Goal: Use online tool/utility: Utilize a website feature to perform a specific function

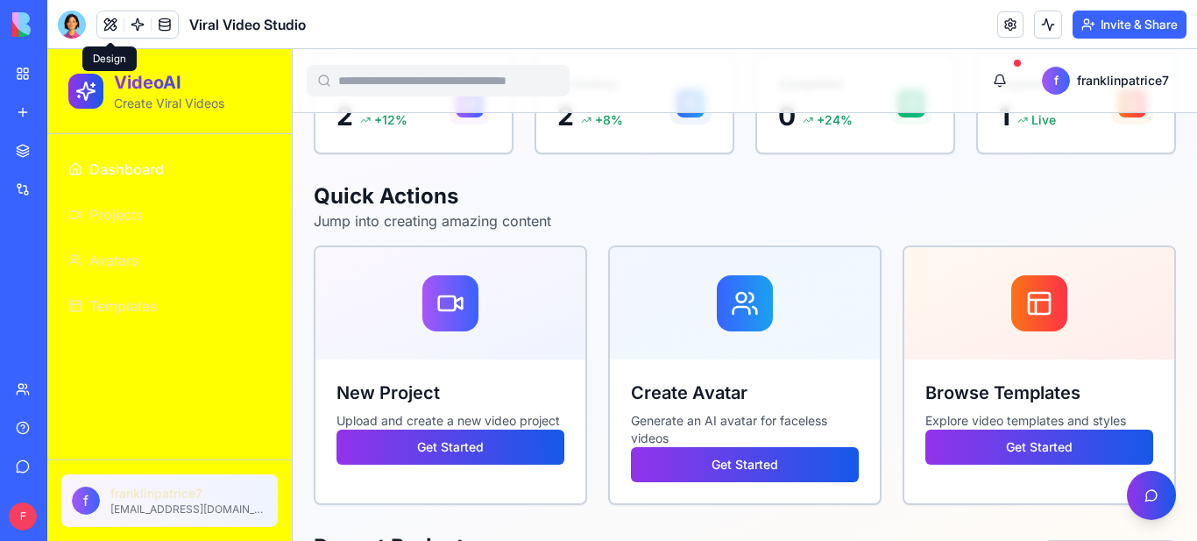
scroll to position [323, 0]
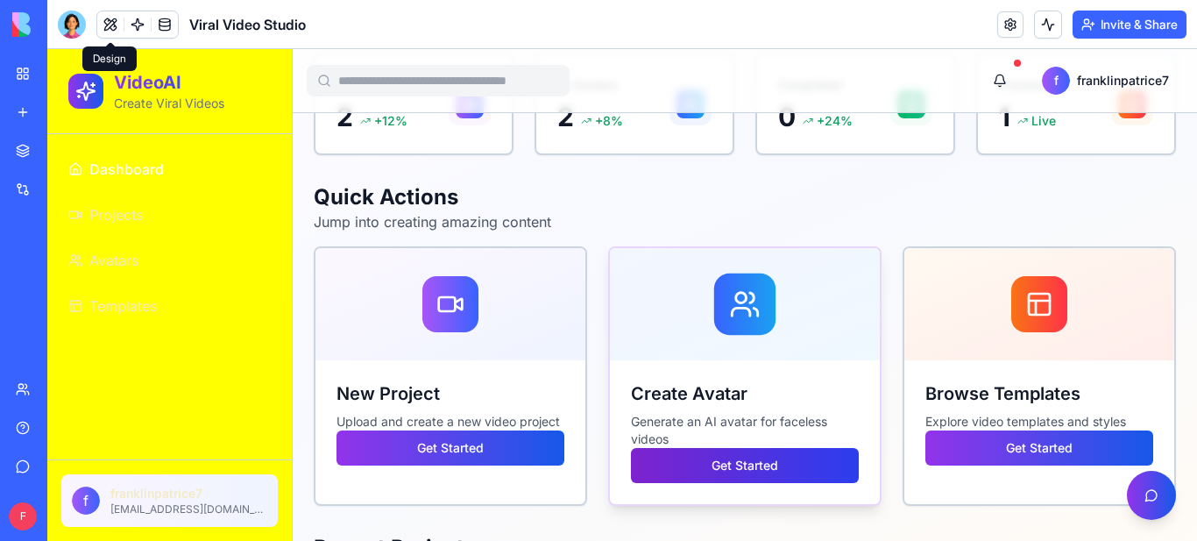
click at [709, 461] on button "Get Started" at bounding box center [745, 465] width 228 height 35
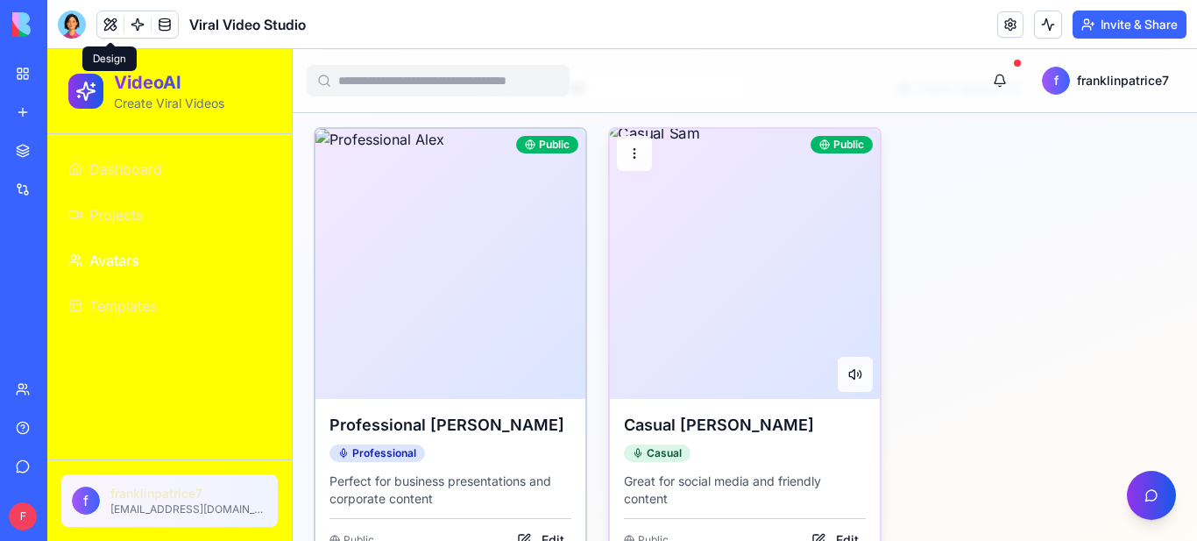
scroll to position [372, 0]
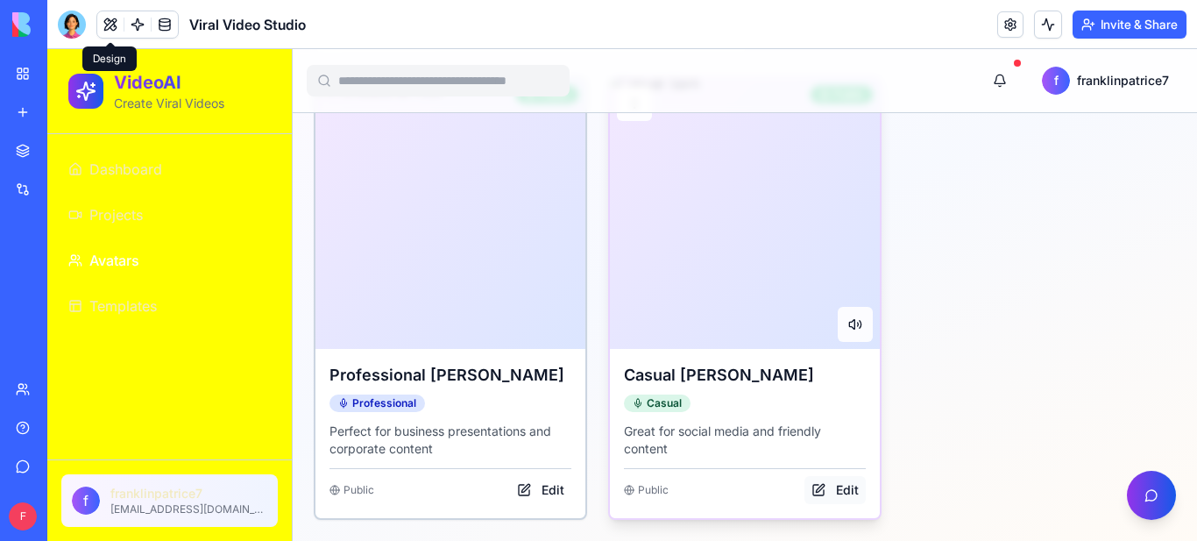
click at [819, 486] on button "Edit" at bounding box center [835, 490] width 61 height 28
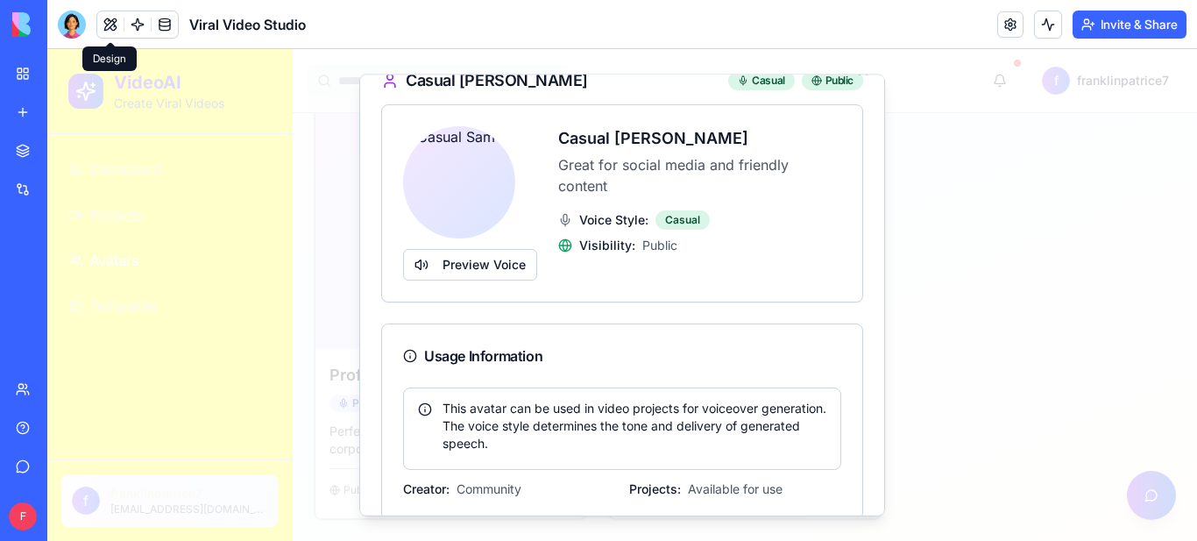
scroll to position [0, 0]
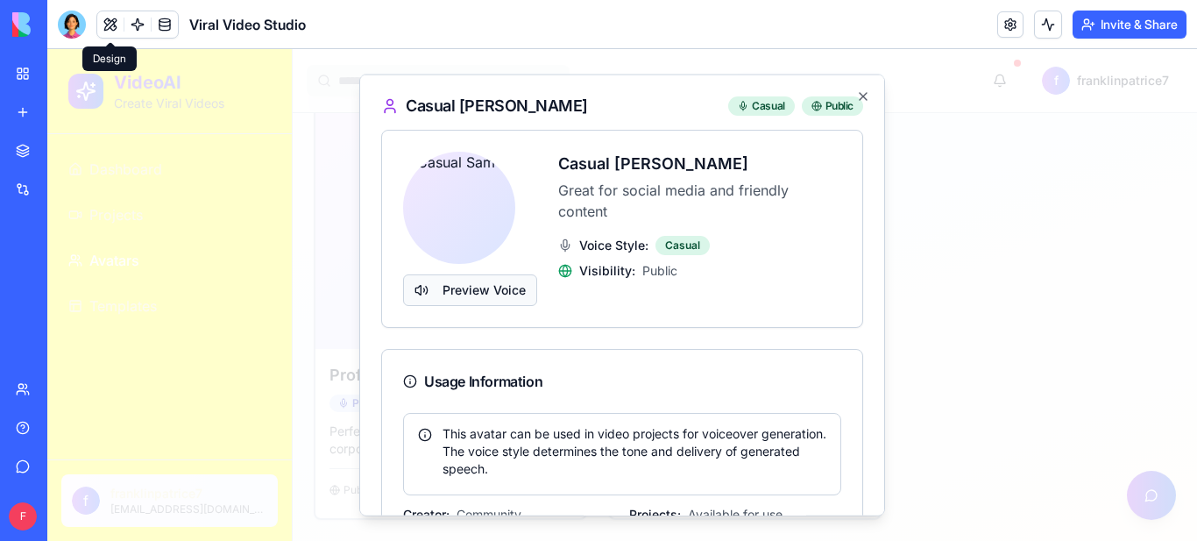
click at [499, 287] on button "Preview Voice" at bounding box center [470, 289] width 134 height 32
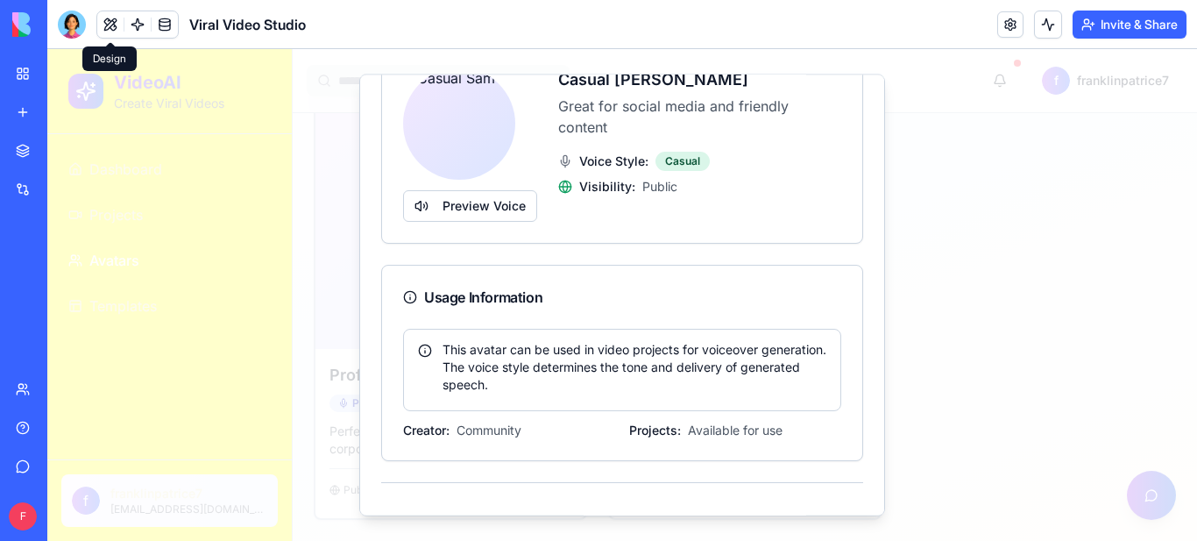
scroll to position [87, 0]
click at [635, 371] on div "This avatar can be used in video projects for voiceover generation. The voice s…" at bounding box center [622, 364] width 408 height 53
click at [527, 295] on div "Usage Information" at bounding box center [622, 294] width 438 height 21
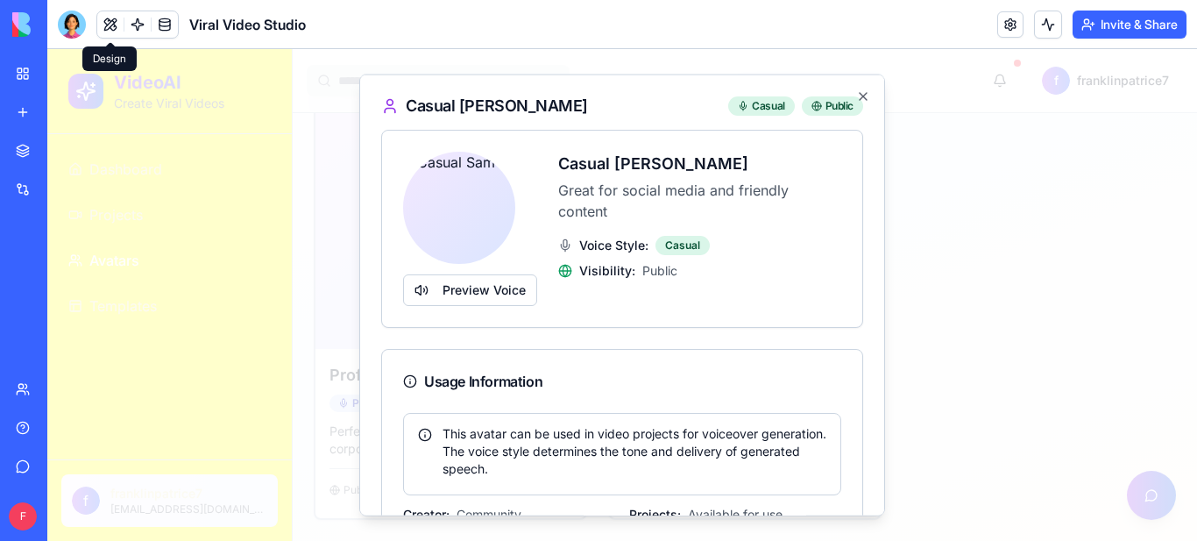
click at [628, 161] on h3 "Casual [PERSON_NAME]" at bounding box center [699, 163] width 283 height 25
click at [390, 103] on icon at bounding box center [390, 105] width 18 height 18
click at [862, 99] on icon "button" at bounding box center [863, 96] width 14 height 14
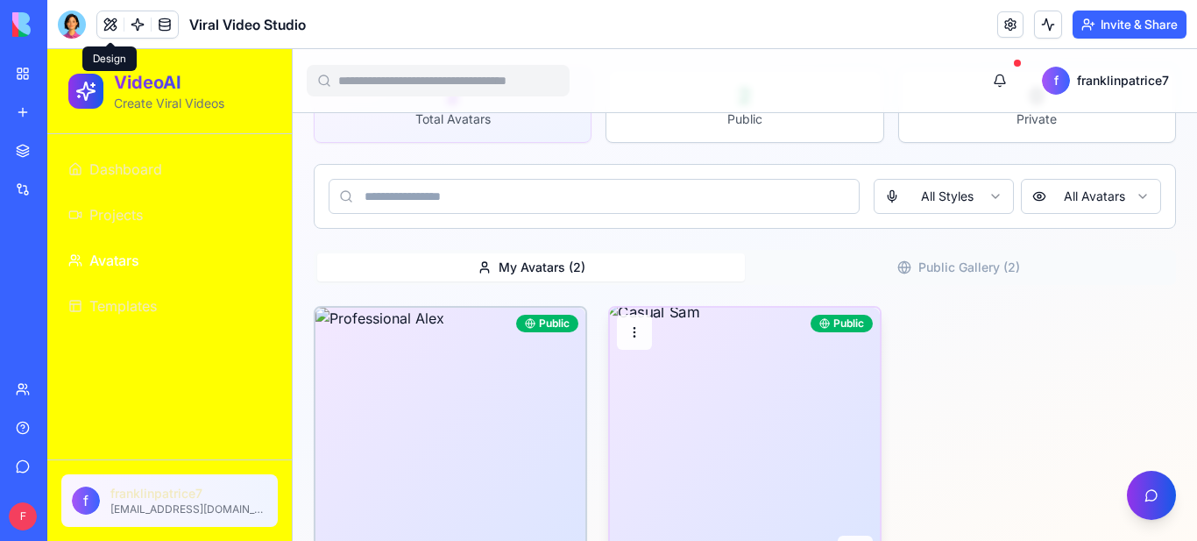
scroll to position [148, 0]
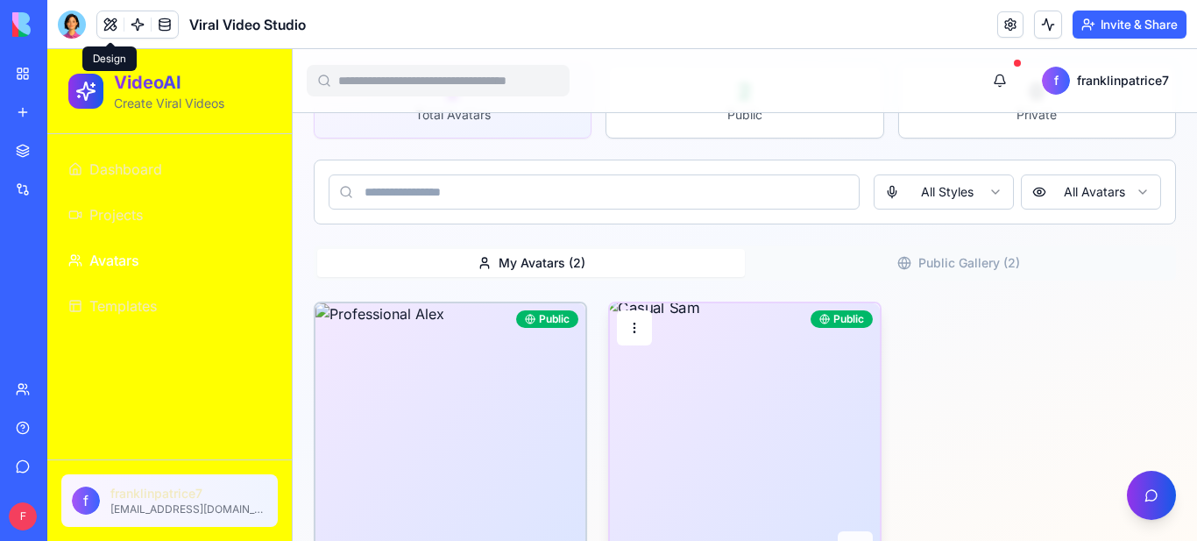
click at [635, 327] on html "VideoAI Create Viral Videos Dashboard Projects Avatars Templates f franklinpatr…" at bounding box center [622, 333] width 1150 height 864
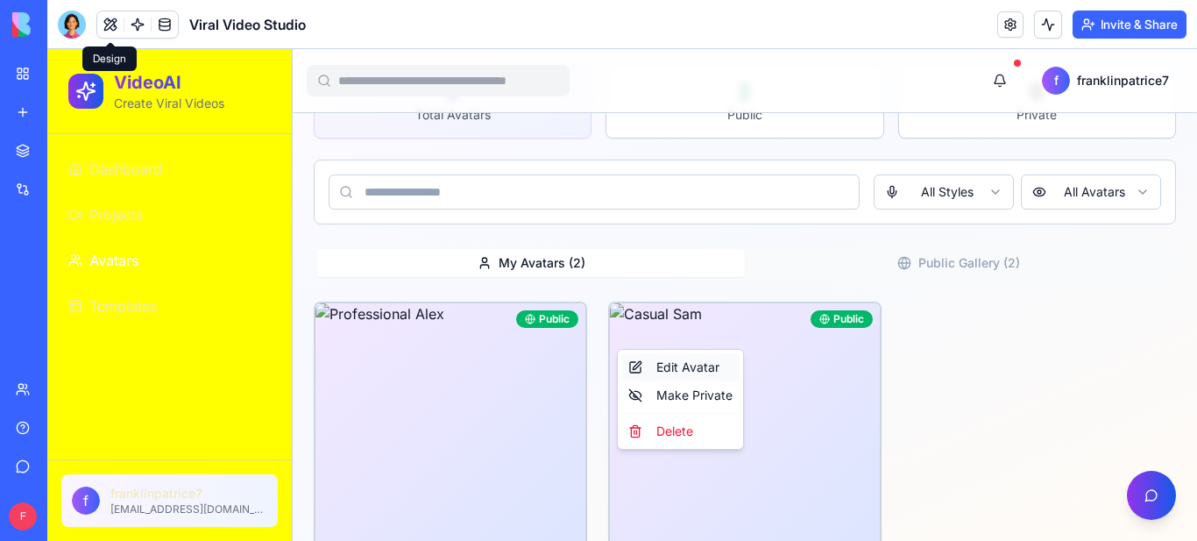
click at [668, 367] on div "Edit Avatar" at bounding box center [680, 367] width 118 height 28
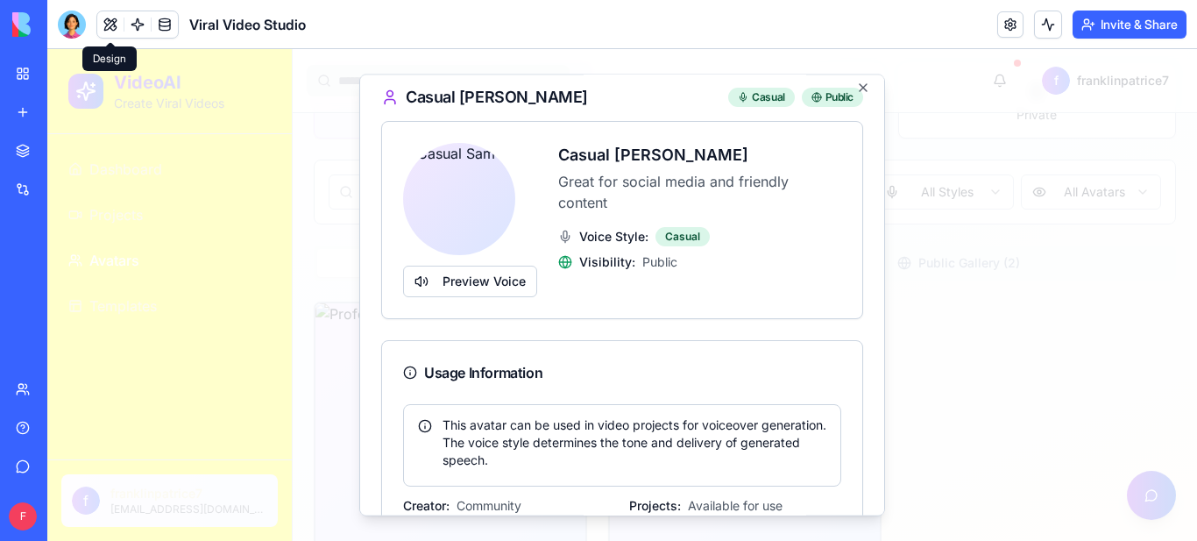
scroll to position [0, 0]
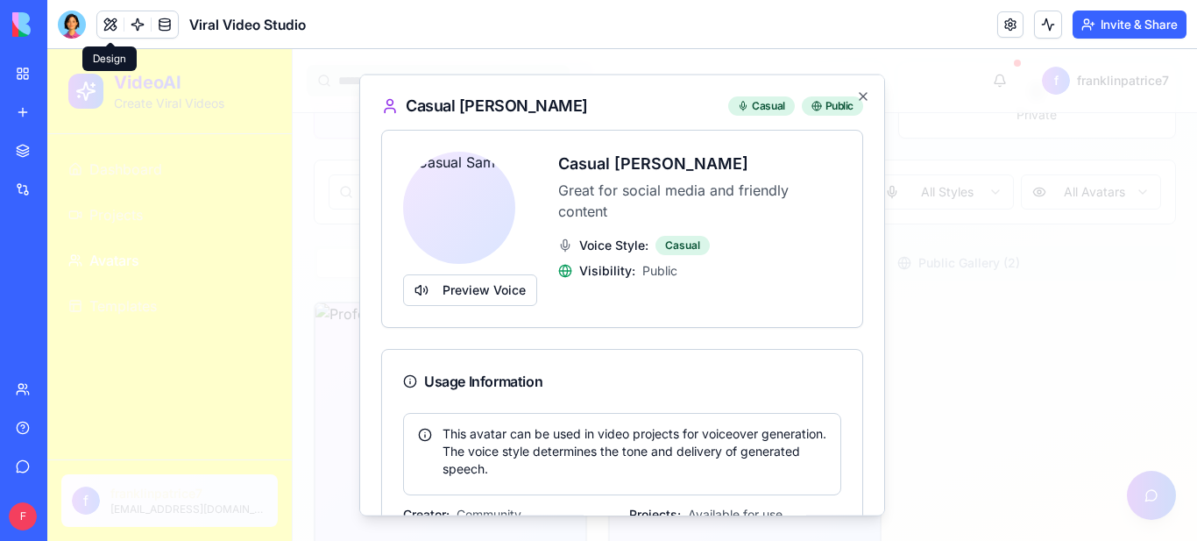
click at [522, 286] on button "Preview Voice" at bounding box center [470, 289] width 134 height 32
click at [453, 184] on img at bounding box center [459, 207] width 112 height 112
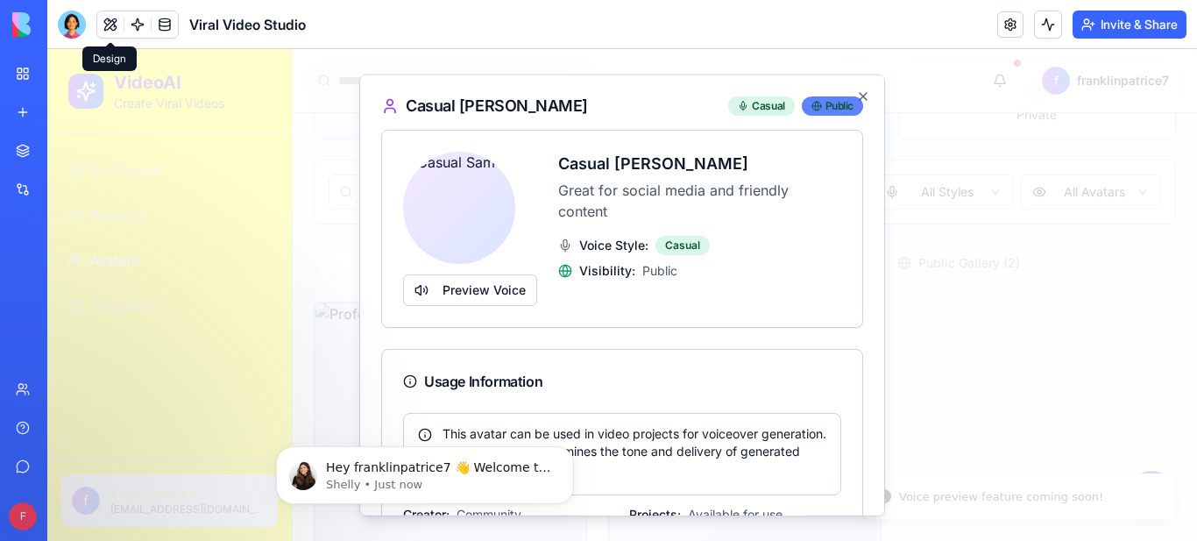
click at [818, 103] on icon at bounding box center [817, 105] width 11 height 11
click at [866, 96] on icon "button" at bounding box center [863, 96] width 14 height 14
